Goal: Transaction & Acquisition: Purchase product/service

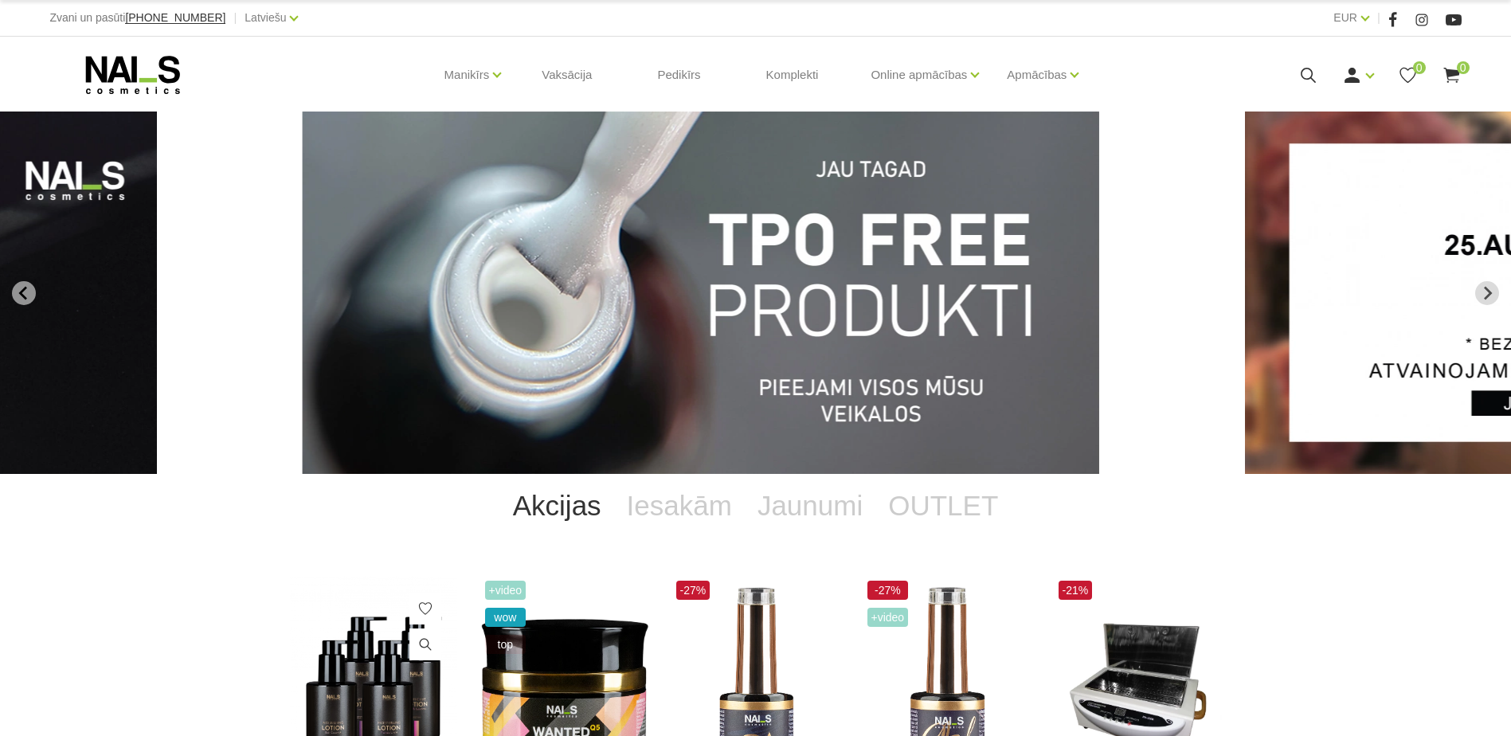
click at [351, 660] on img at bounding box center [373, 692] width 167 height 230
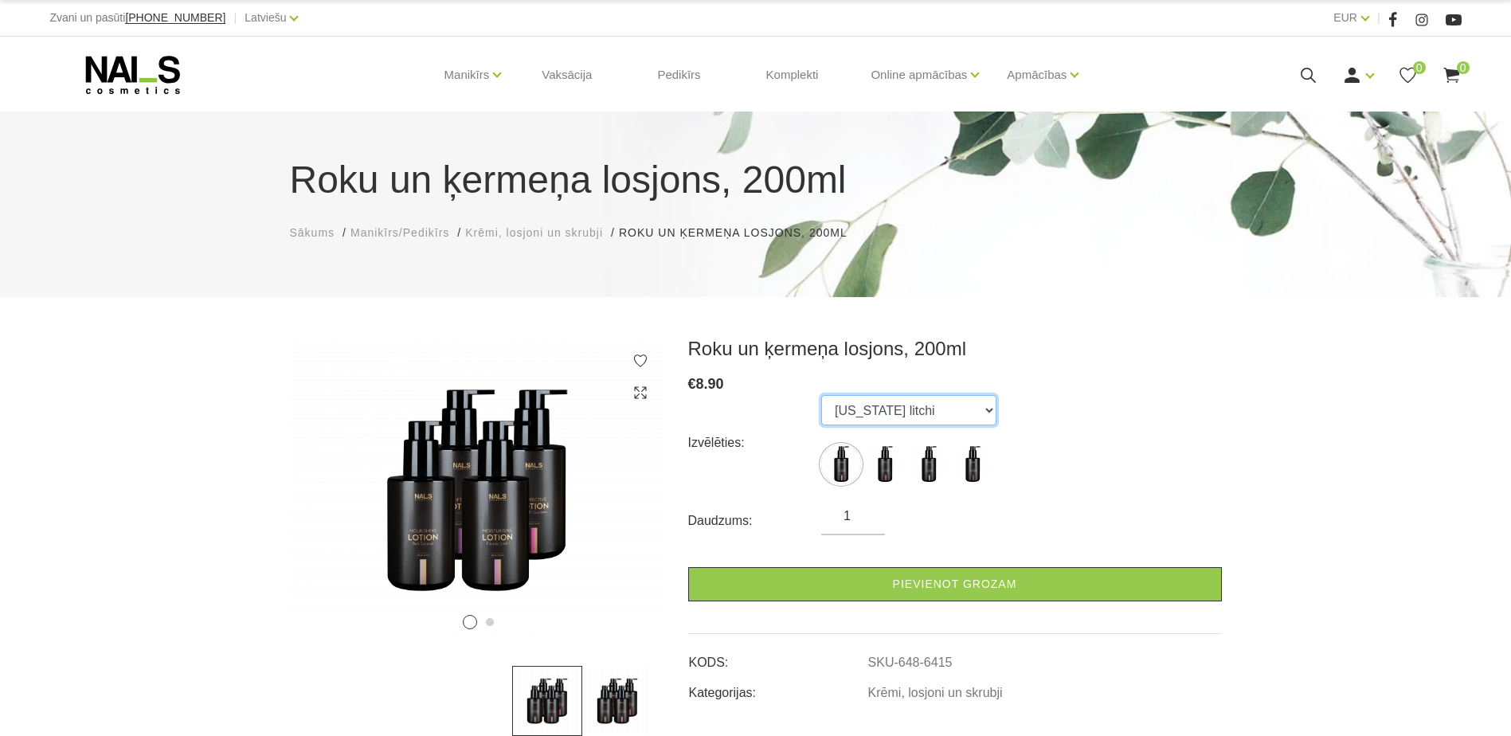
click at [852, 409] on select "Florida litchi Amalfi gardens Bali coconut Monaco mist" at bounding box center [908, 410] width 175 height 30
click at [821, 395] on select "Florida litchi Amalfi gardens Bali coconut Monaco mist" at bounding box center [908, 410] width 175 height 30
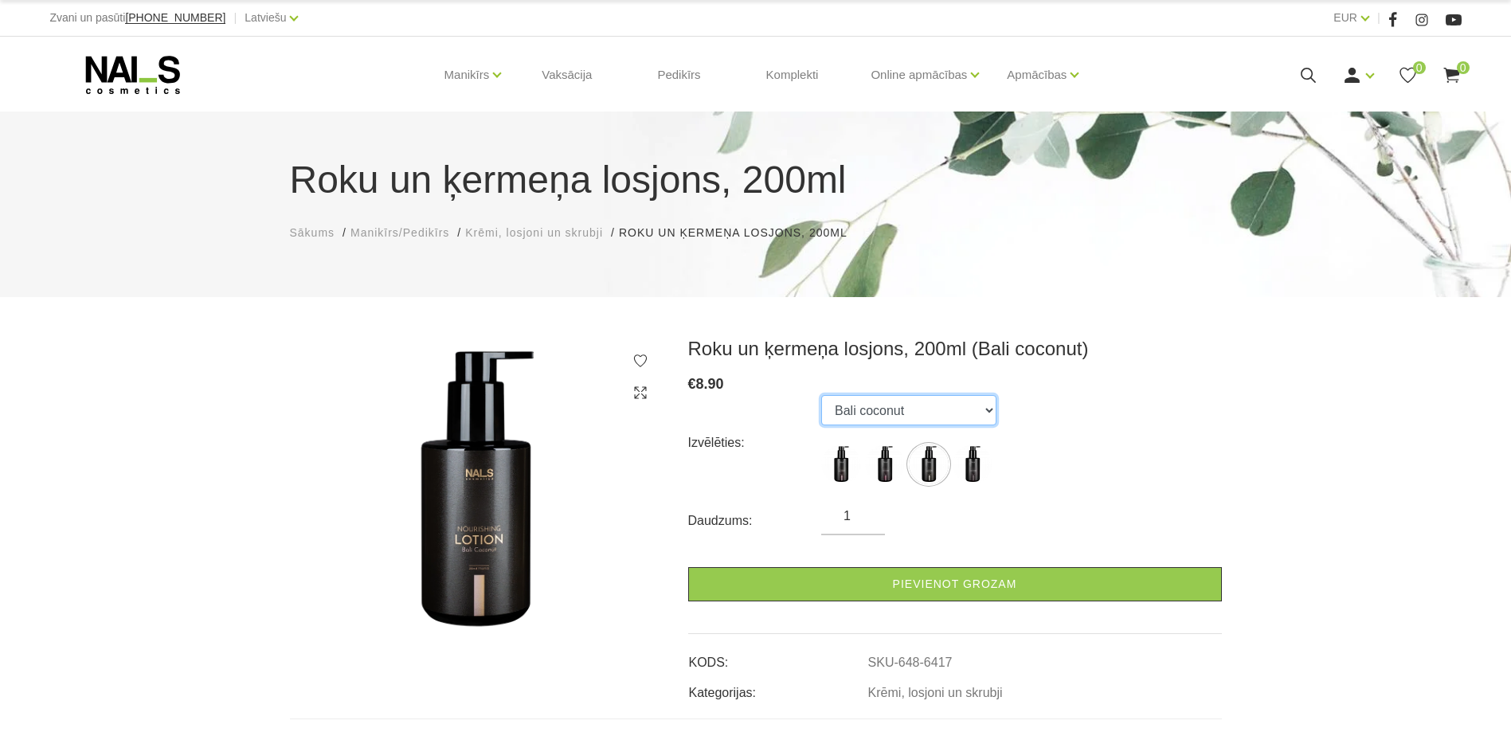
click at [859, 421] on select "Florida litchi Amalfi gardens Bali coconut Monaco mist" at bounding box center [908, 410] width 175 height 30
select select "6418"
click at [821, 395] on select "Florida litchi Amalfi gardens Bali coconut Monaco mist" at bounding box center [908, 410] width 175 height 30
click at [859, 402] on select "Florida litchi Amalfi gardens Bali coconut Monaco mist" at bounding box center [908, 410] width 175 height 30
click at [881, 425] on select "Florida litchi Amalfi gardens Bali coconut Monaco mist" at bounding box center [908, 410] width 175 height 30
